Goal: Browse casually

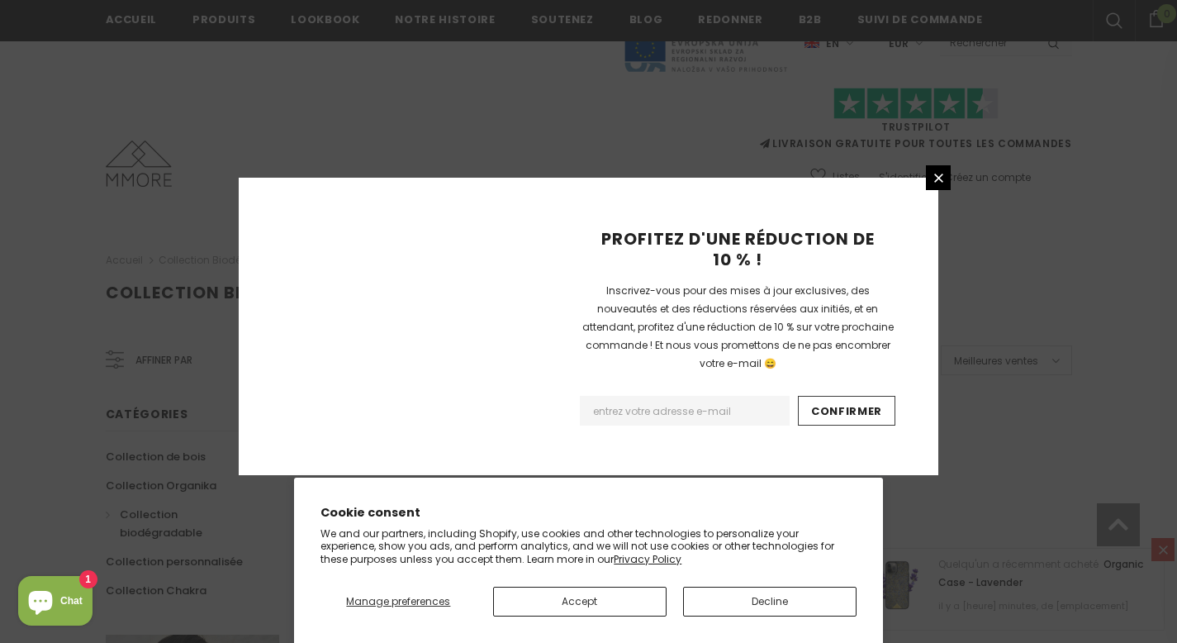
scroll to position [1090, 0]
